Goal: Communication & Community: Answer question/provide support

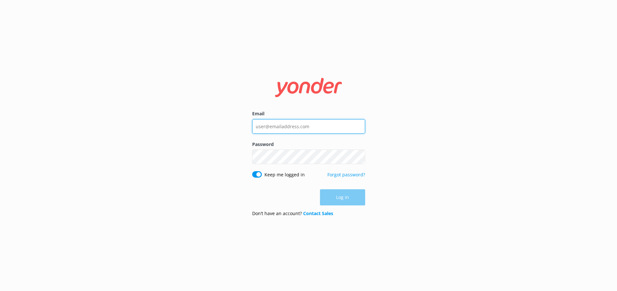
type input "[EMAIL_ADDRESS][DOMAIN_NAME]"
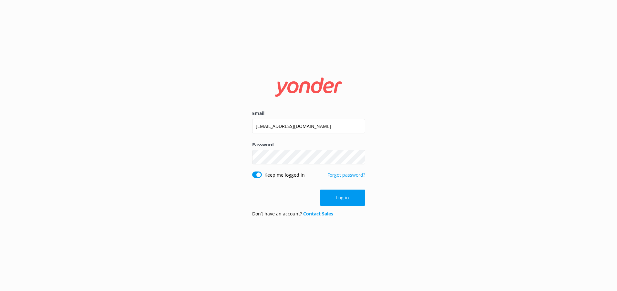
click at [339, 200] on div "Log in" at bounding box center [308, 198] width 113 height 16
click at [341, 199] on button "Log in" at bounding box center [342, 198] width 45 height 16
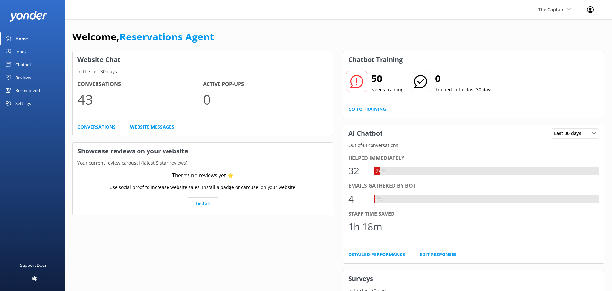
click at [17, 52] on div "Inbox" at bounding box center [21, 51] width 11 height 13
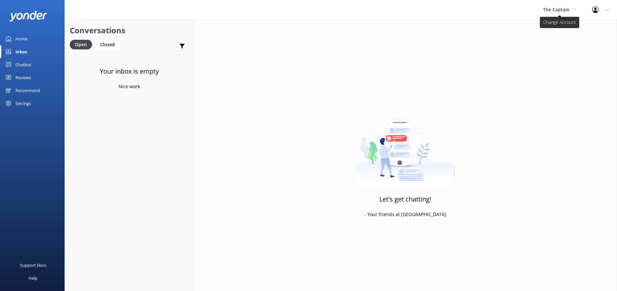
click at [570, 9] on span "The Captain" at bounding box center [559, 9] width 33 height 7
click at [548, 26] on link "De [GEOGRAPHIC_DATA]" at bounding box center [567, 27] width 65 height 16
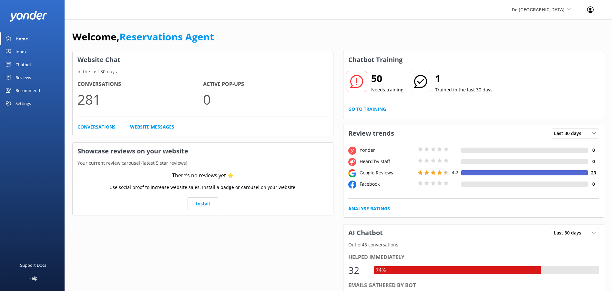
click at [21, 51] on div "Inbox" at bounding box center [21, 51] width 11 height 13
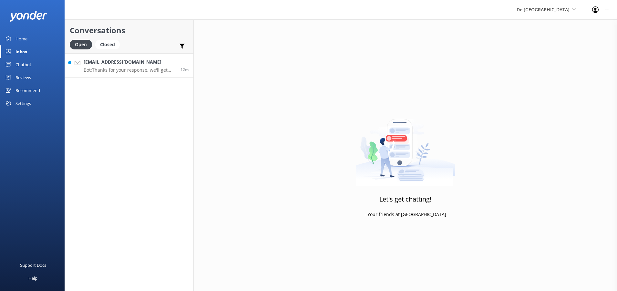
click at [126, 71] on p "Bot: Thanks for your response, we'll get back to you as soon as we can during o…" at bounding box center [130, 70] width 92 height 6
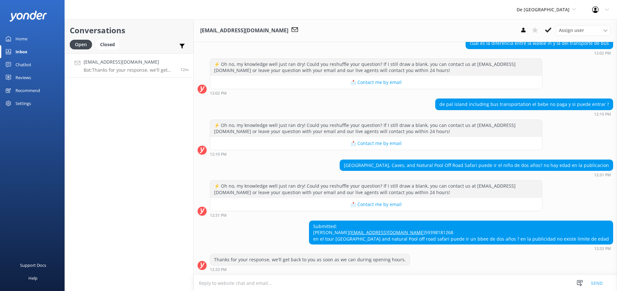
scroll to position [253, 0]
click at [201, 282] on textarea at bounding box center [405, 283] width 423 height 16
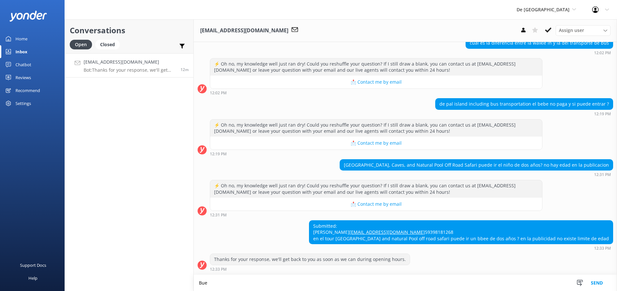
scroll to position [253, 0]
drag, startPoint x: 277, startPoint y: 281, endPoint x: 283, endPoint y: 282, distance: 6.0
click at [283, 282] on textarea "Buenos [PERSON_NAME] para el Tour de Baby [PERSON_NAME] y Natural Pool edad es …" at bounding box center [405, 283] width 423 height 16
type textarea "Buenos [PERSON_NAME] para el Tour de Baby Beach y Natural Pool edad es minimo 6…"
click at [600, 285] on button "Send" at bounding box center [597, 283] width 24 height 16
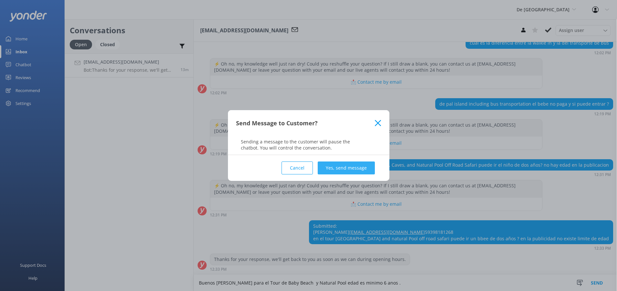
click at [334, 166] on button "Yes, send message" at bounding box center [346, 167] width 57 height 13
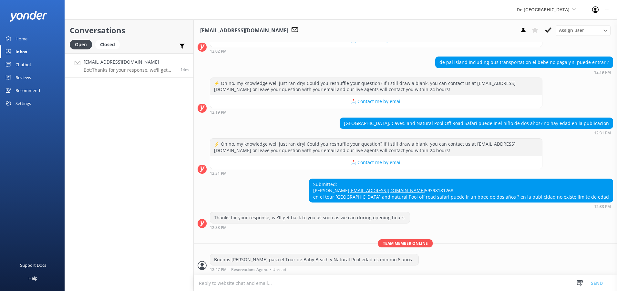
scroll to position [295, 0]
